Goal: Navigation & Orientation: Find specific page/section

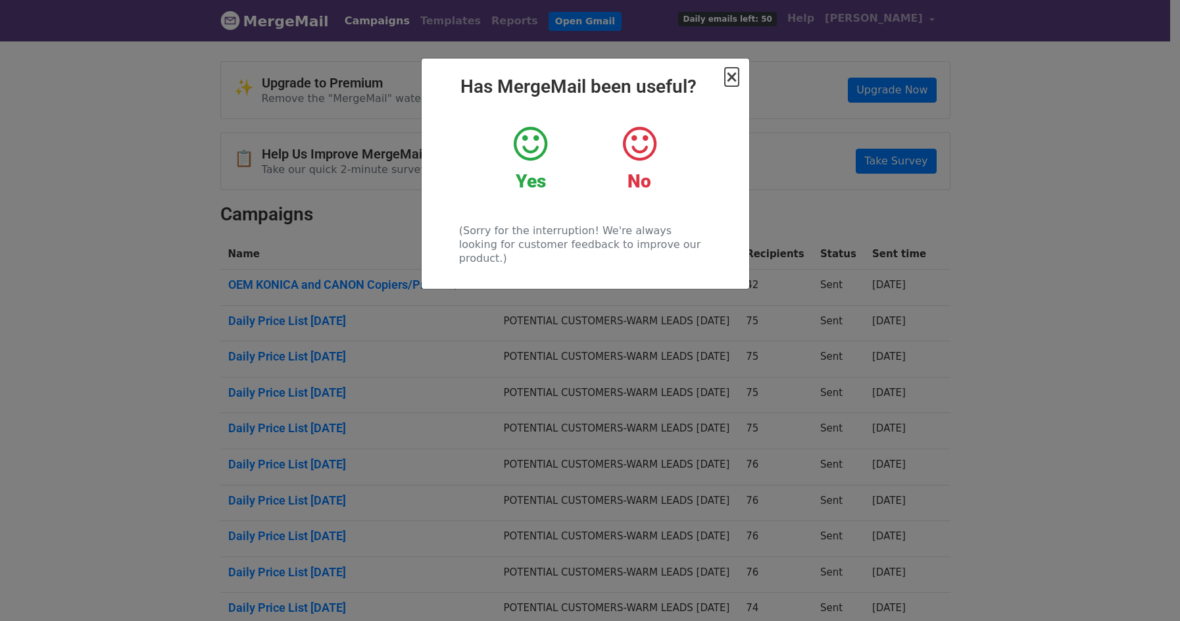
click at [732, 82] on span "×" at bounding box center [731, 77] width 13 height 18
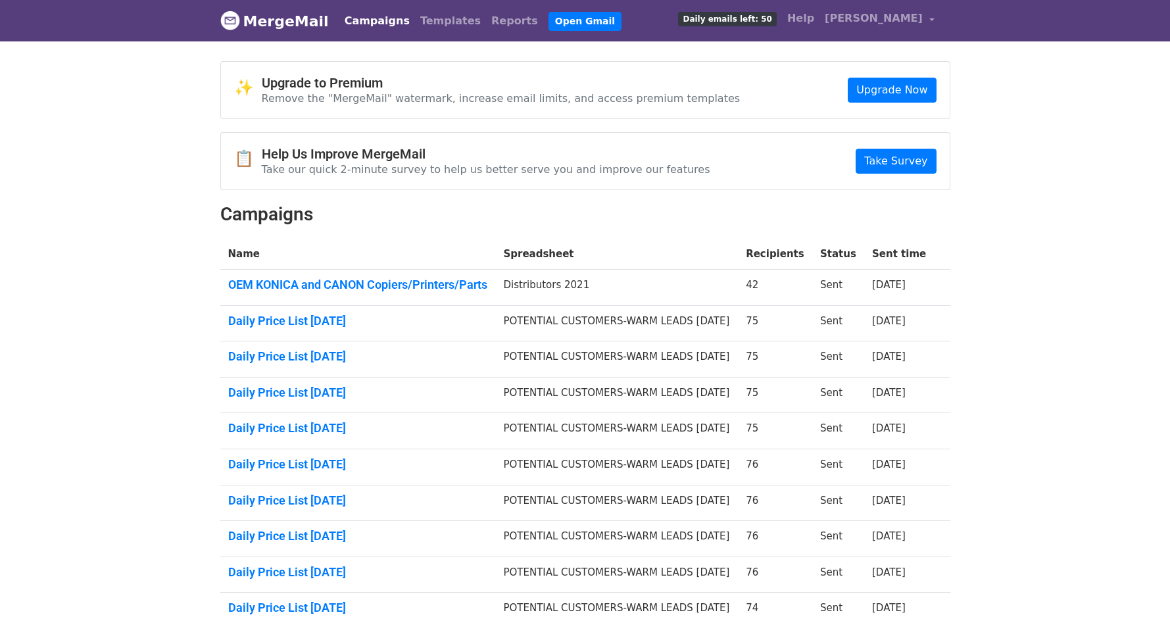
scroll to position [148, 0]
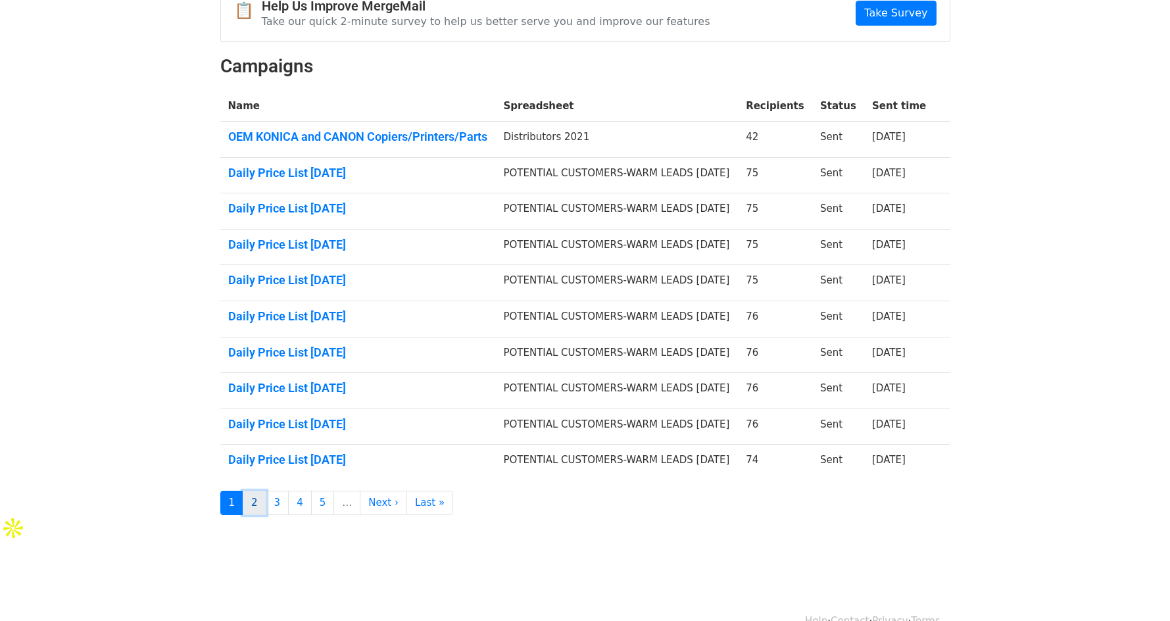
click at [250, 499] on link "2" at bounding box center [255, 502] width 24 height 24
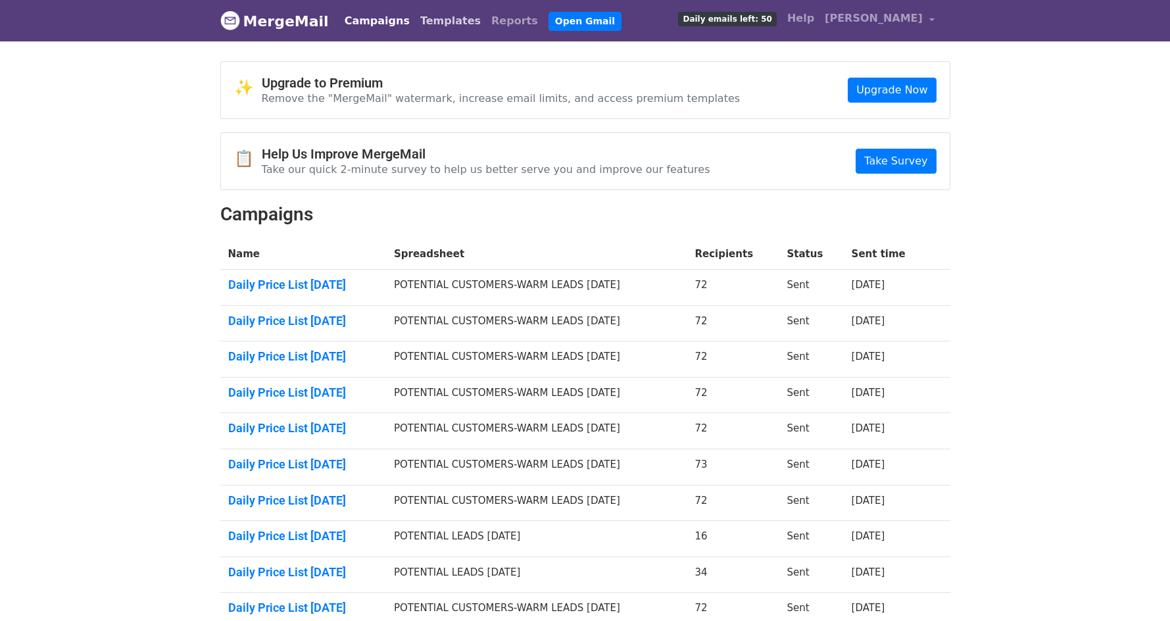
click at [437, 24] on link "Templates" at bounding box center [450, 21] width 71 height 26
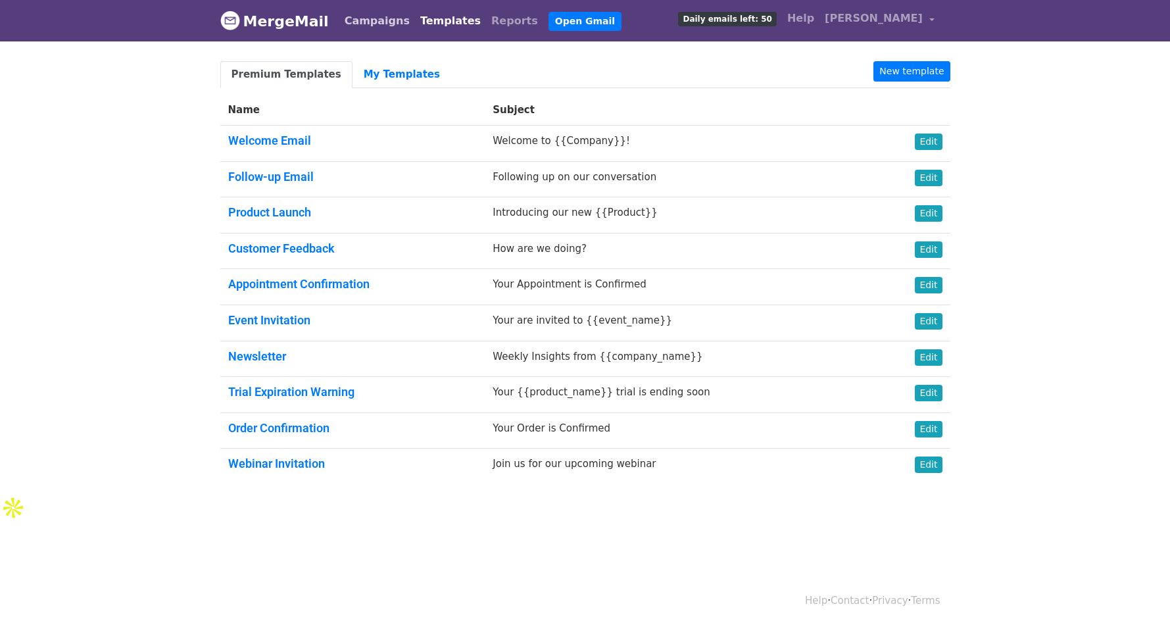
click at [352, 23] on link "Campaigns" at bounding box center [377, 21] width 76 height 26
